Goal: Transaction & Acquisition: Download file/media

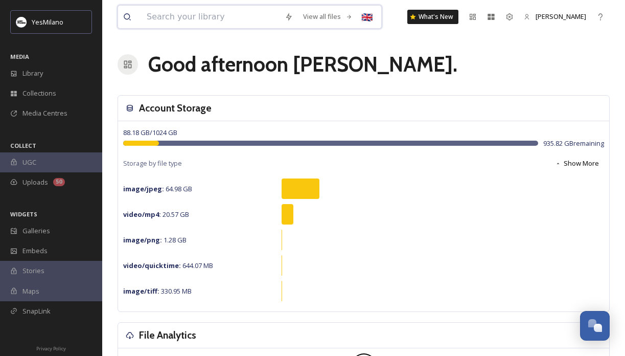
click at [186, 20] on input at bounding box center [211, 17] width 138 height 23
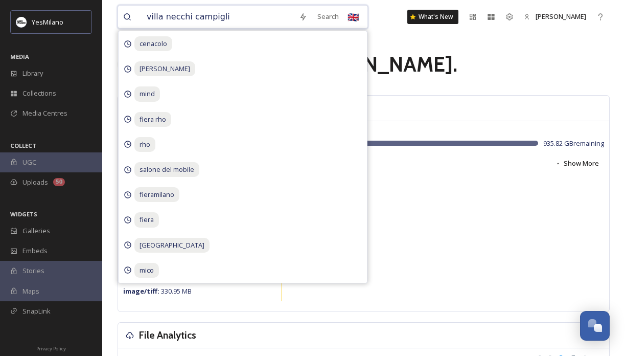
type input "villa necchi campiglio"
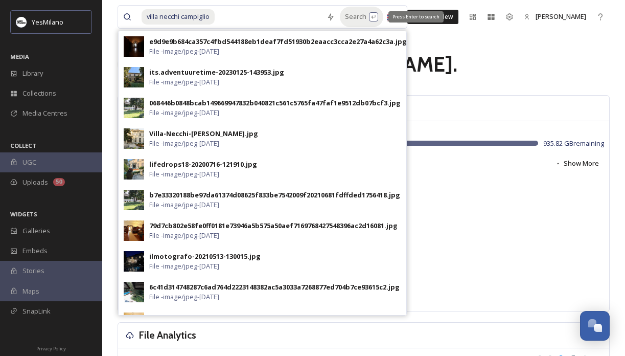
click at [346, 23] on div "Search Press Enter to search" at bounding box center [361, 17] width 43 height 20
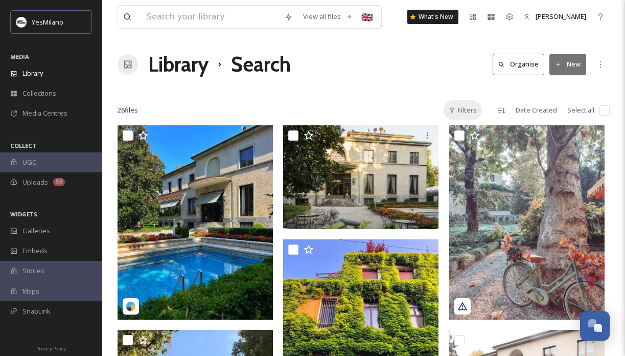
click at [463, 110] on div "Filters" at bounding box center [463, 110] width 38 height 20
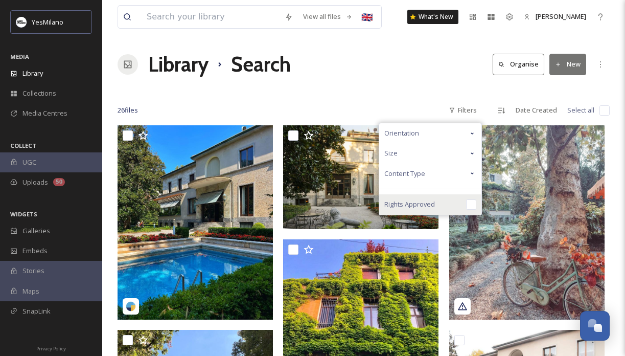
click at [472, 200] on input "checkbox" at bounding box center [471, 204] width 10 height 10
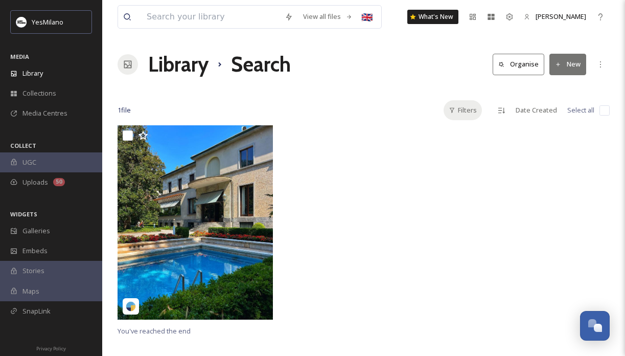
click at [475, 110] on div "Filters" at bounding box center [463, 110] width 38 height 20
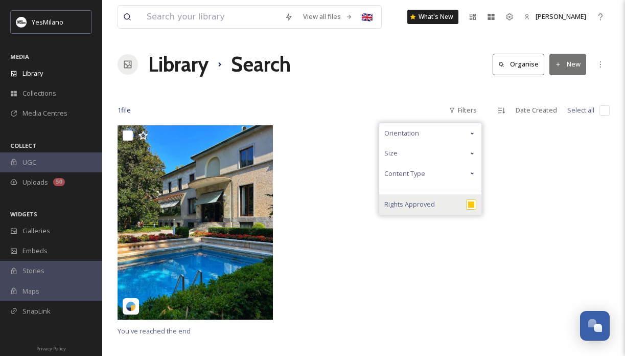
click at [473, 204] on input "checkbox" at bounding box center [471, 204] width 10 height 10
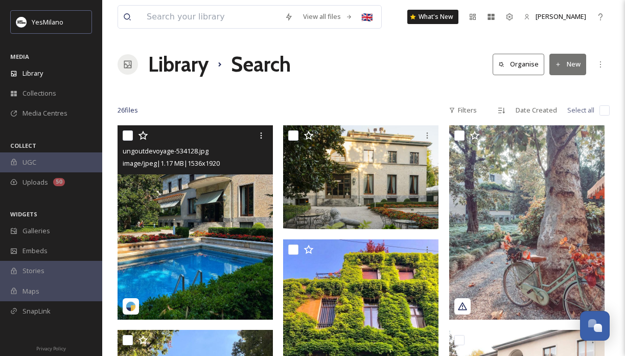
click at [208, 223] on img at bounding box center [195, 222] width 155 height 194
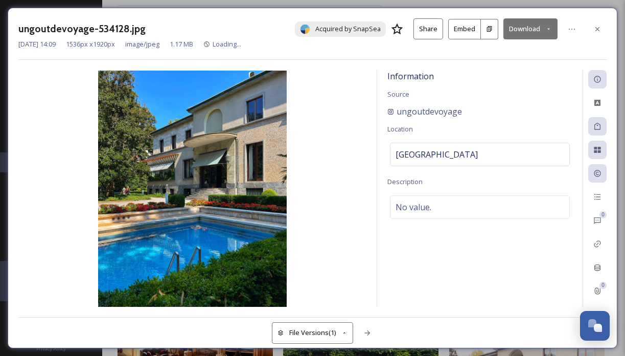
click at [546, 30] on icon at bounding box center [549, 29] width 7 height 7
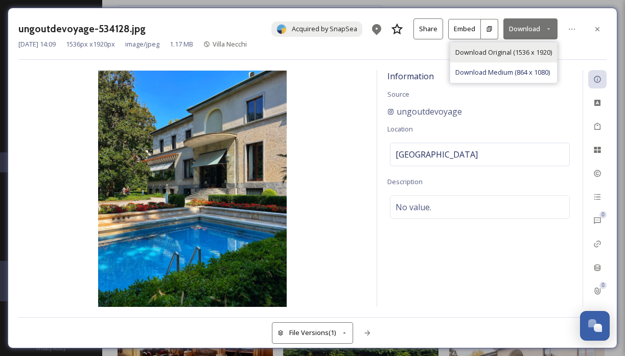
click at [551, 53] on span "Download Original (1536 x 1920)" at bounding box center [504, 53] width 97 height 10
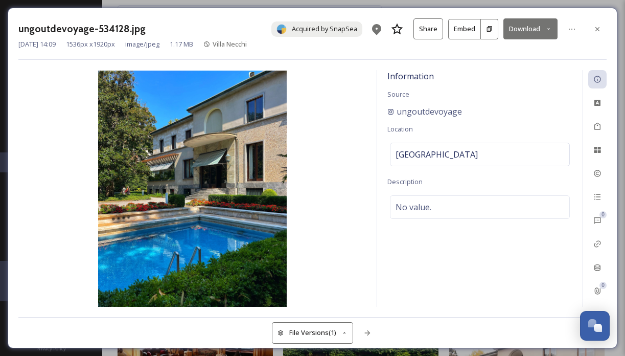
click at [600, 30] on icon at bounding box center [598, 29] width 8 height 8
